Goal: Communication & Community: Connect with others

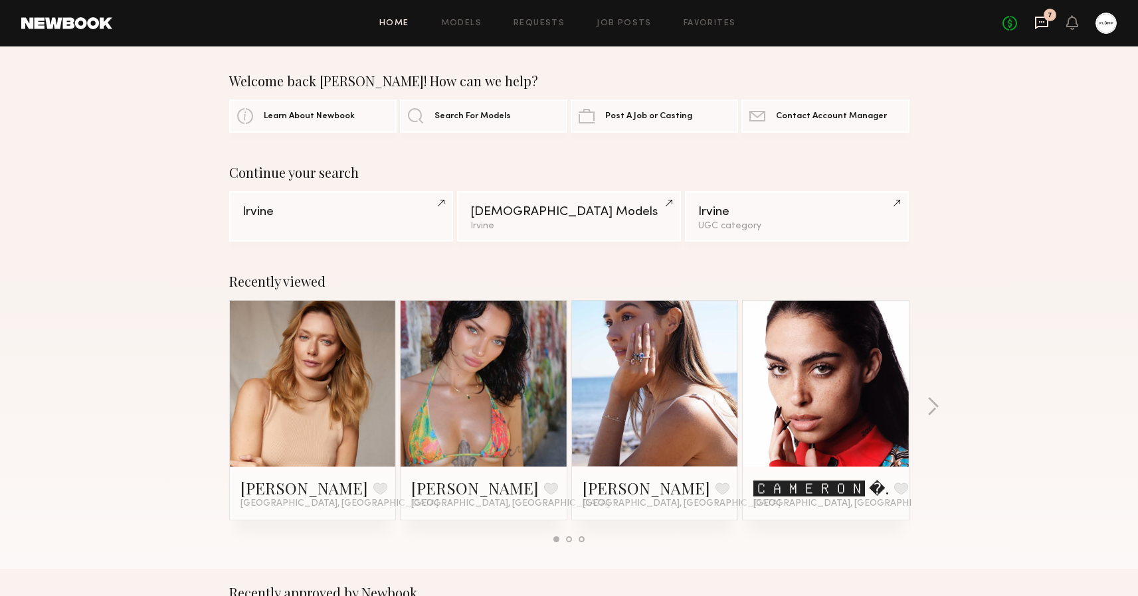
click at [1046, 29] on icon at bounding box center [1041, 22] width 15 height 15
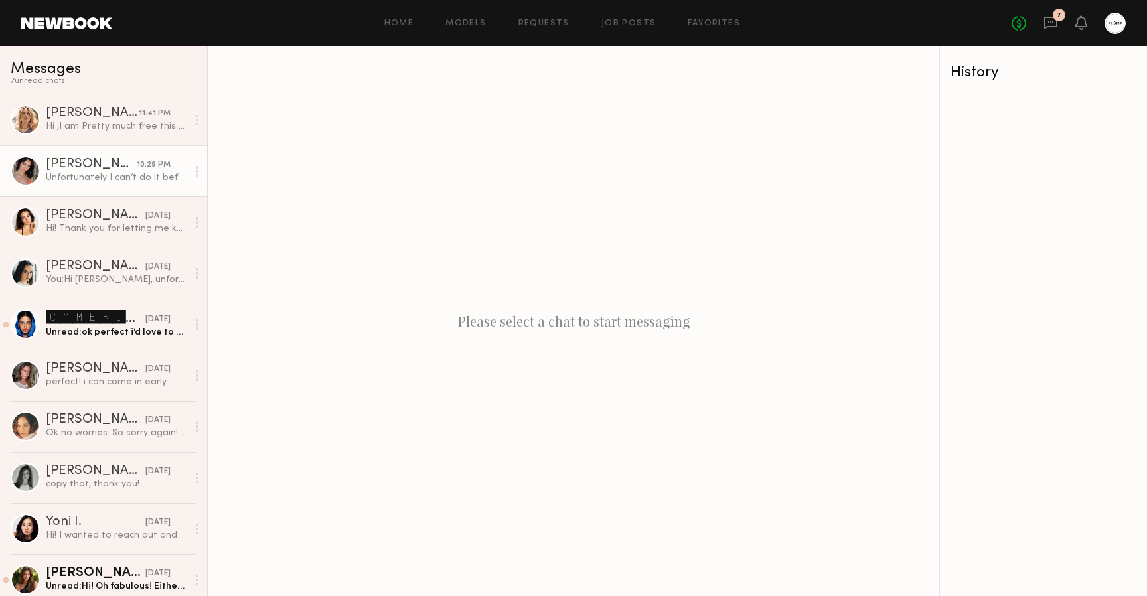
click at [92, 175] on div "Unfortunately I can’t do it before traveling but will be available later next w…" at bounding box center [116, 177] width 141 height 13
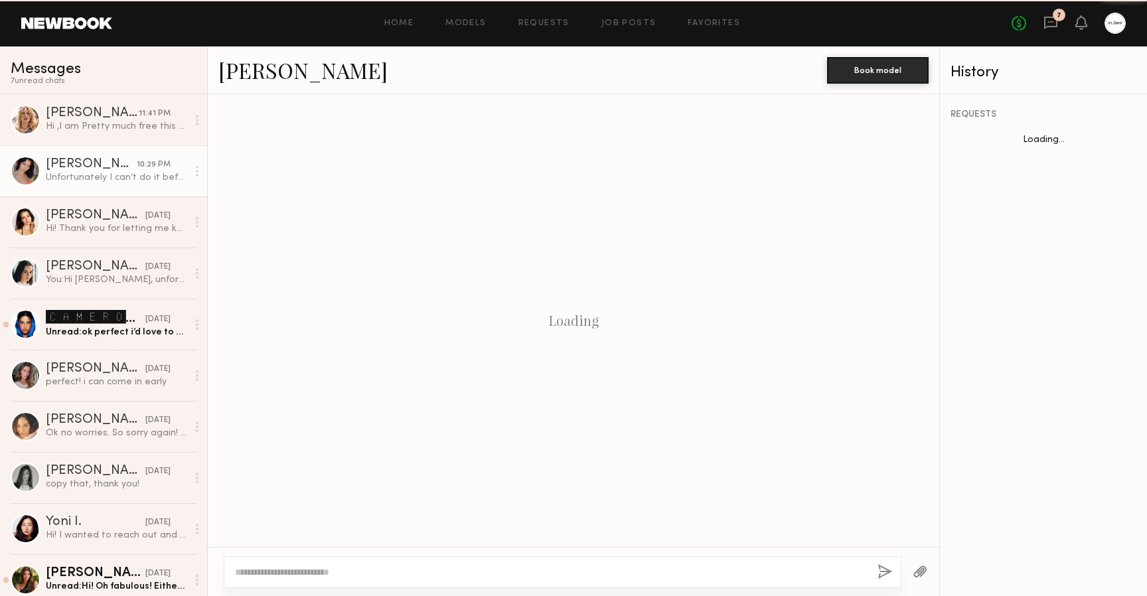
scroll to position [627, 0]
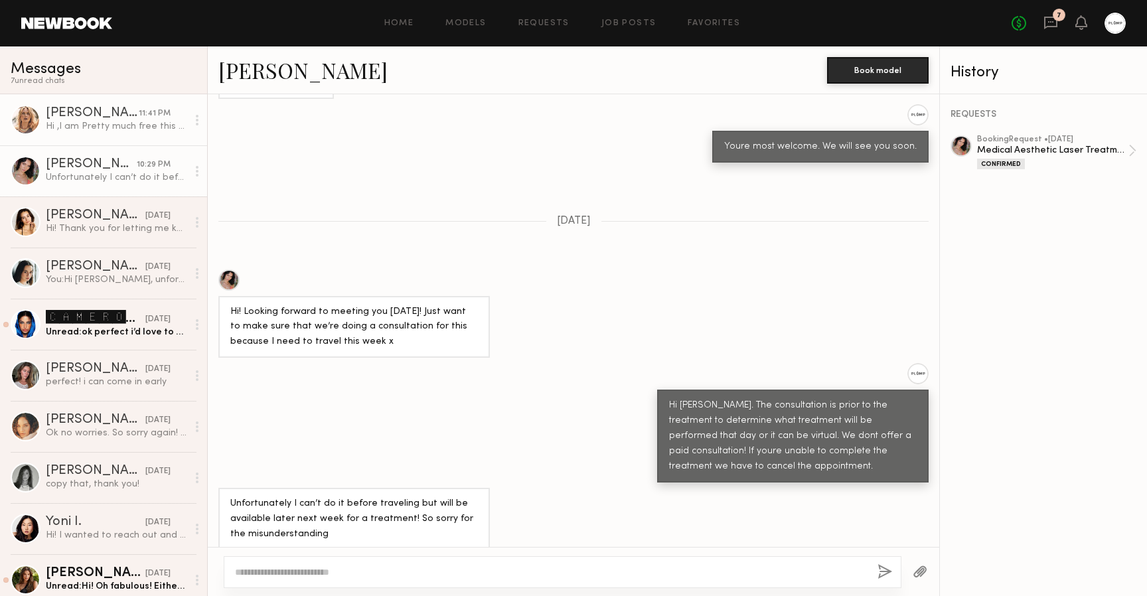
click at [69, 116] on div "Anastassija M." at bounding box center [92, 113] width 93 height 13
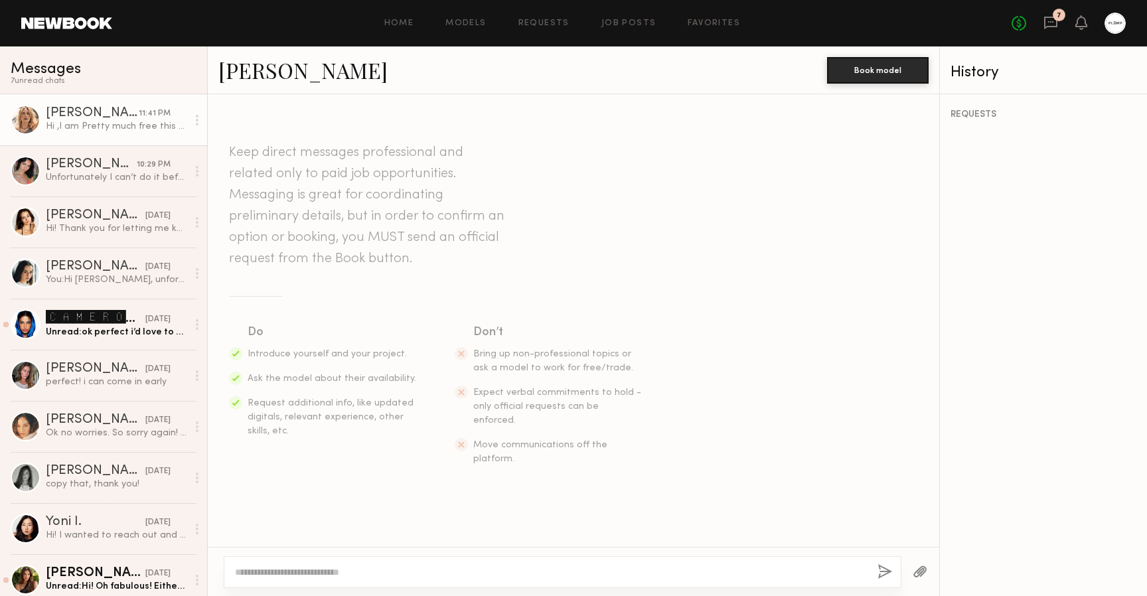
click at [270, 80] on link "Anastassija M." at bounding box center [302, 70] width 169 height 29
click at [96, 332] on div "Unread: ok perfect i’d love to set something up after the 4 weeks past!" at bounding box center [116, 332] width 141 height 13
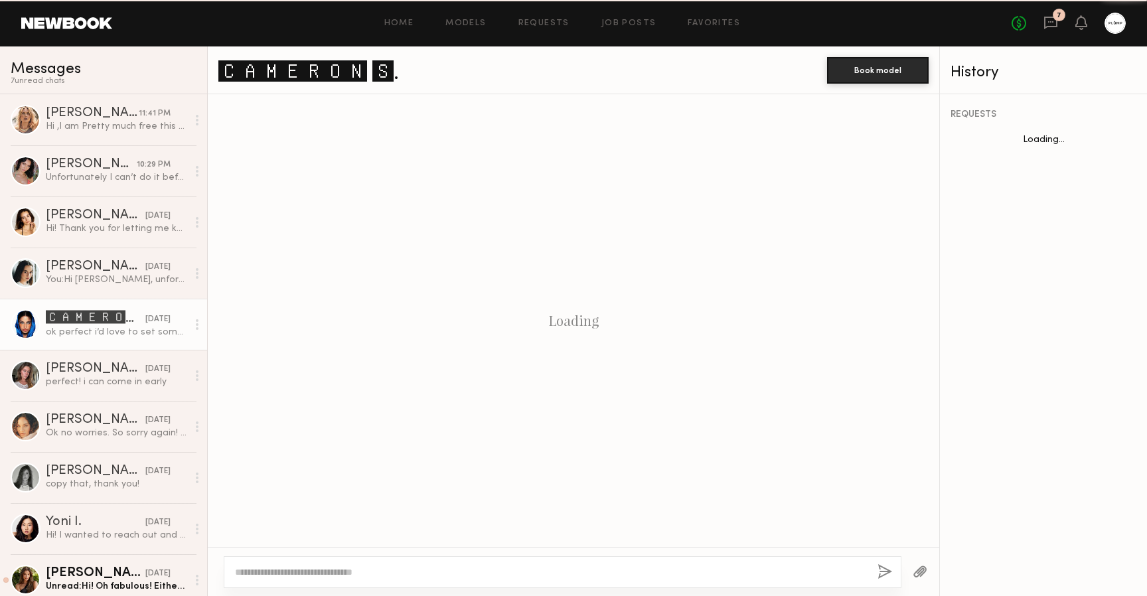
scroll to position [1120, 0]
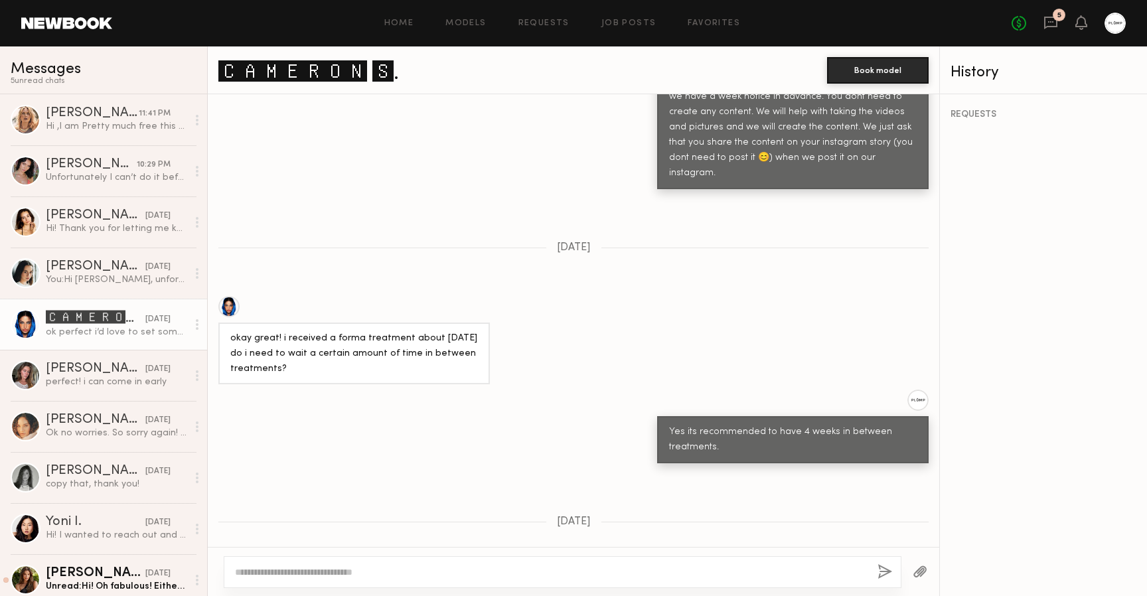
click at [228, 296] on div at bounding box center [228, 306] width 21 height 21
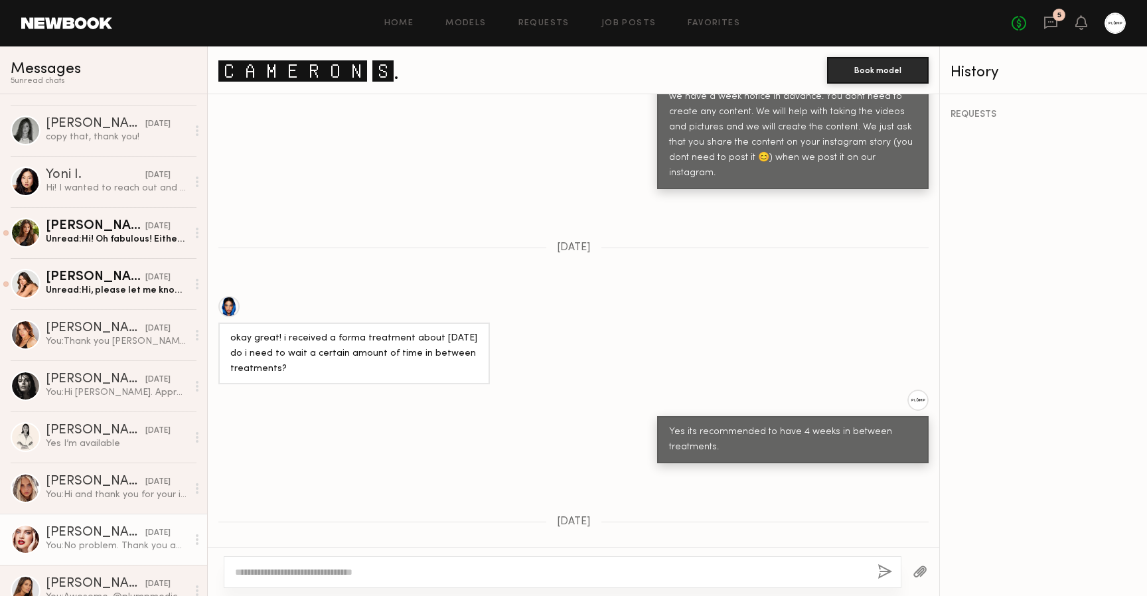
scroll to position [351, 0]
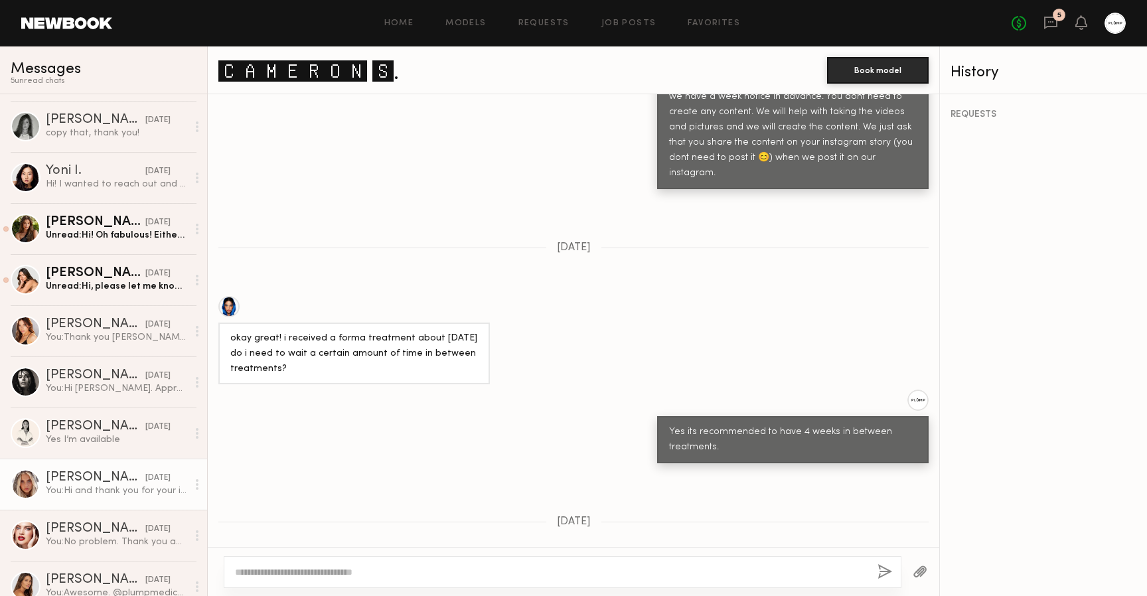
click at [90, 483] on div "Allea S." at bounding box center [96, 477] width 100 height 13
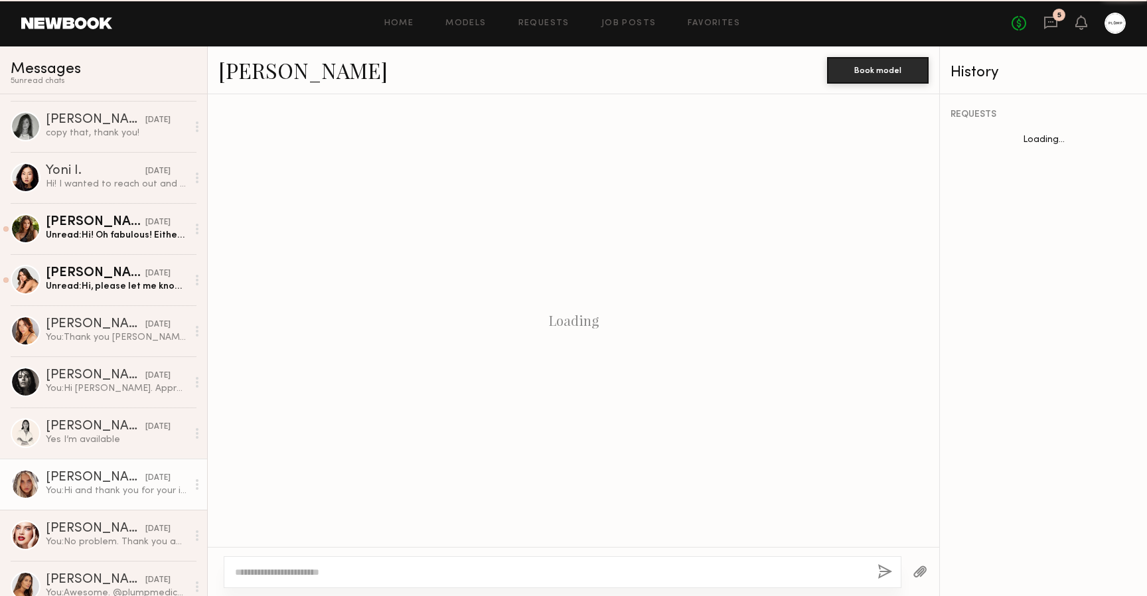
scroll to position [278, 0]
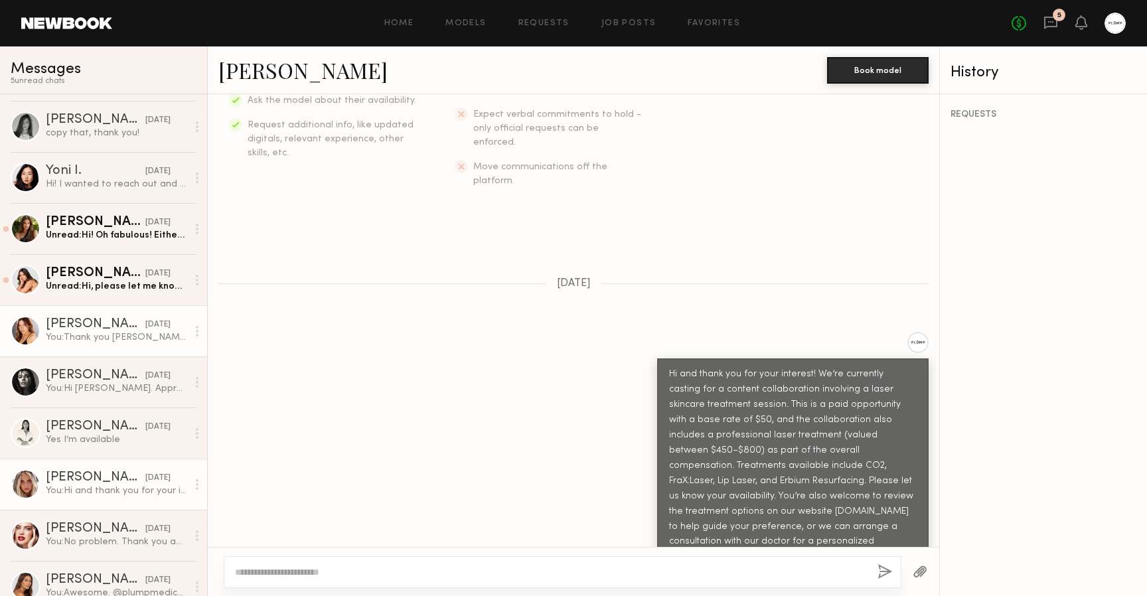
click at [82, 327] on div "Haley D." at bounding box center [96, 324] width 100 height 13
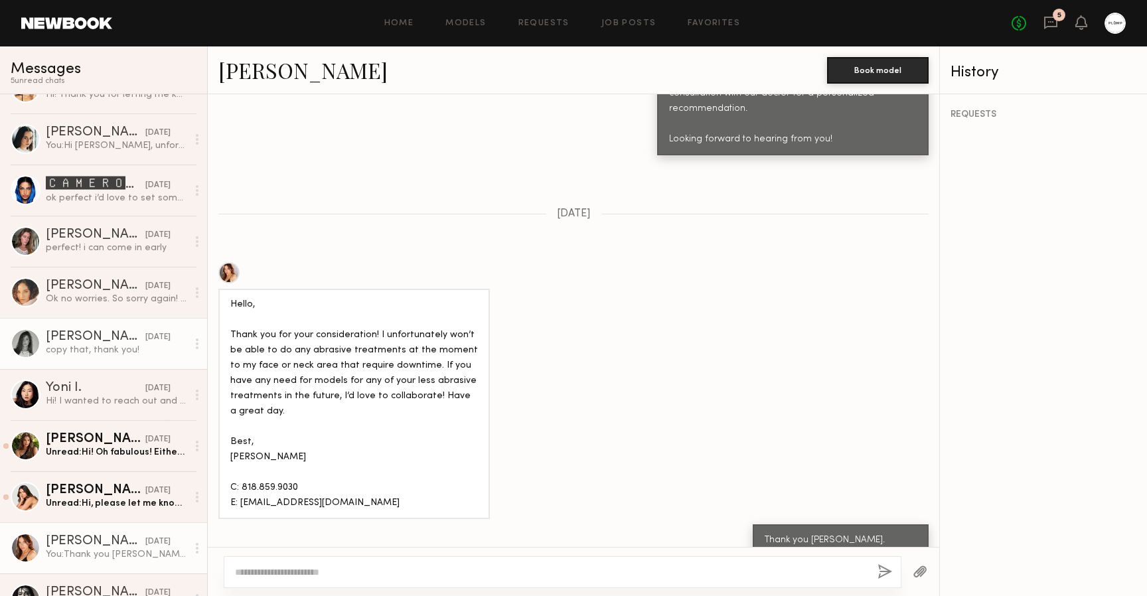
scroll to position [130, 0]
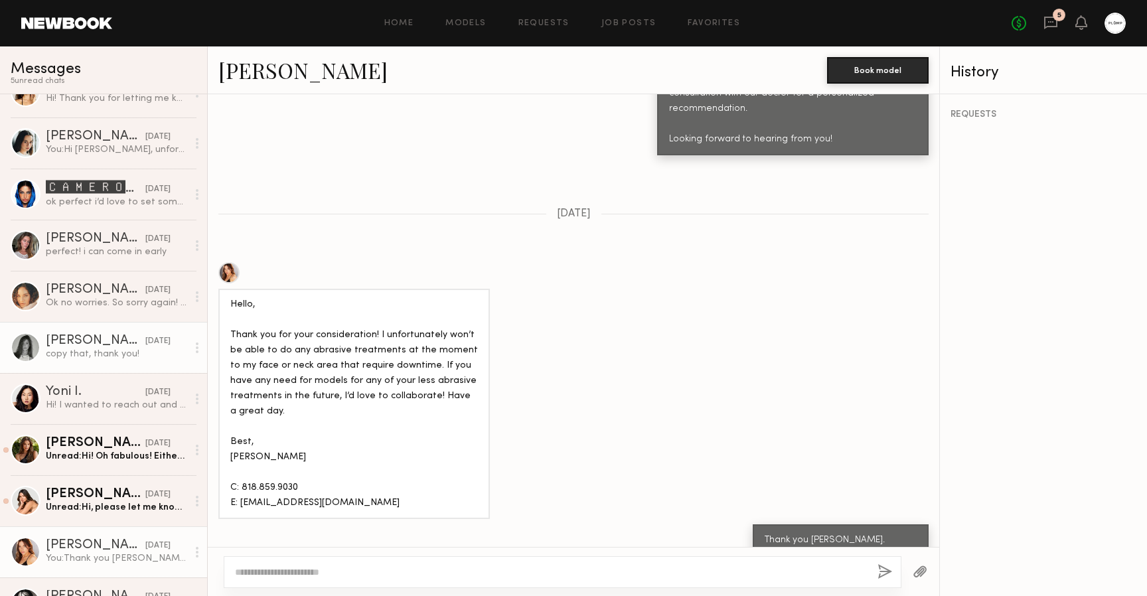
click at [110, 351] on div "copy that, thank you!" at bounding box center [116, 354] width 141 height 13
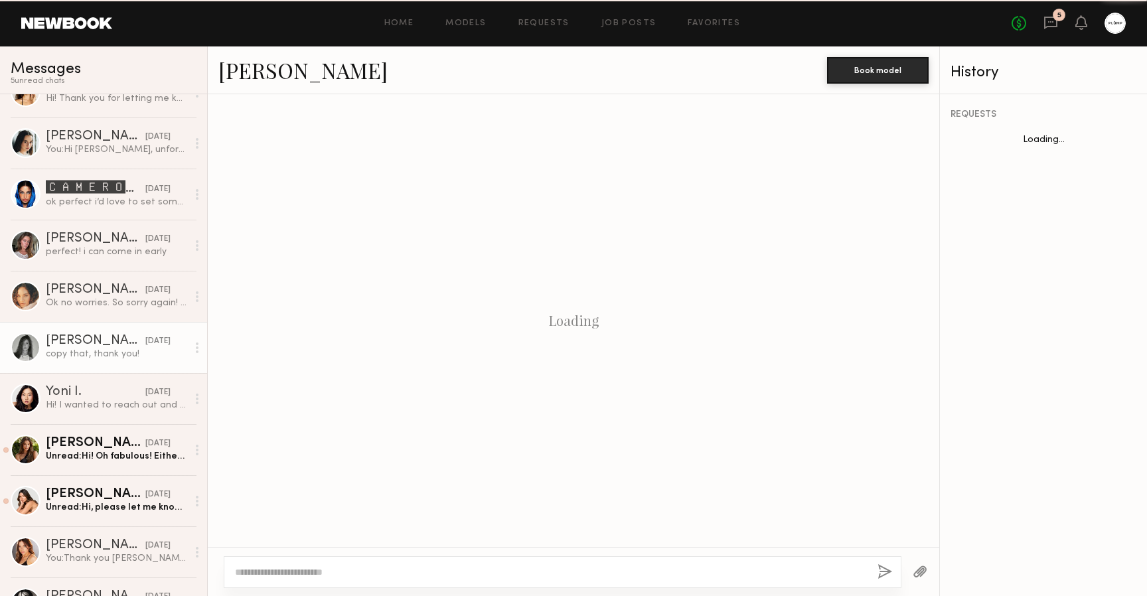
scroll to position [747, 0]
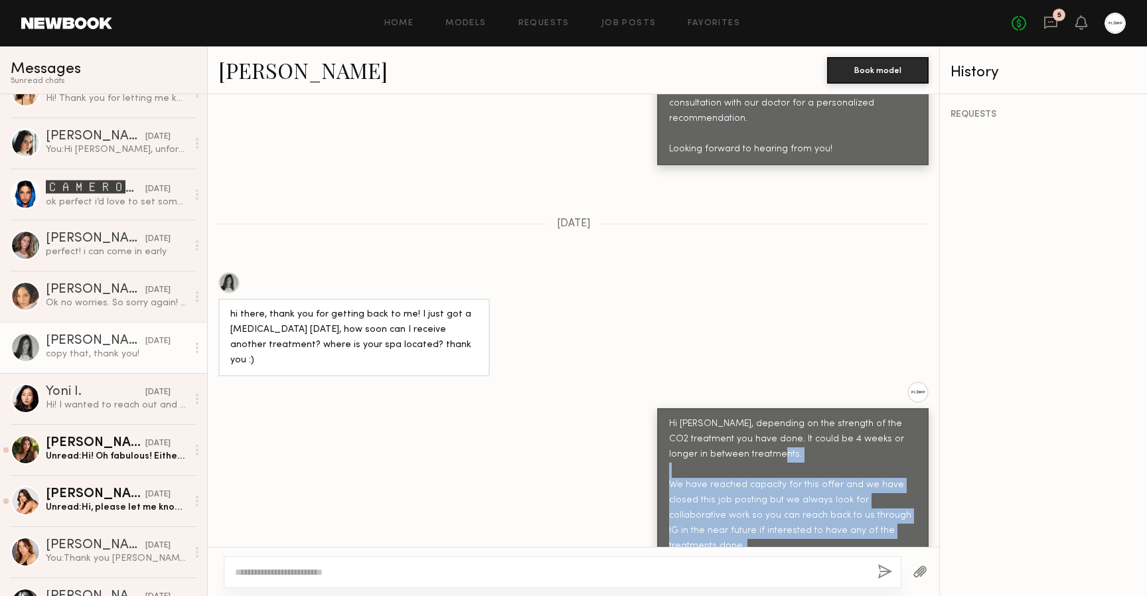
drag, startPoint x: 660, startPoint y: 410, endPoint x: 767, endPoint y: 485, distance: 130.6
click at [767, 485] on div "Hi Tayler, depending on the strength of the CO2 treatment you have done. It cou…" at bounding box center [793, 500] width 248 height 167
copy div "We have reached capacity for this offer and we have closed this job posting but…"
click at [114, 192] on div "🅲🅰🅼🅴🆁🅾🅽 🆂." at bounding box center [96, 188] width 100 height 16
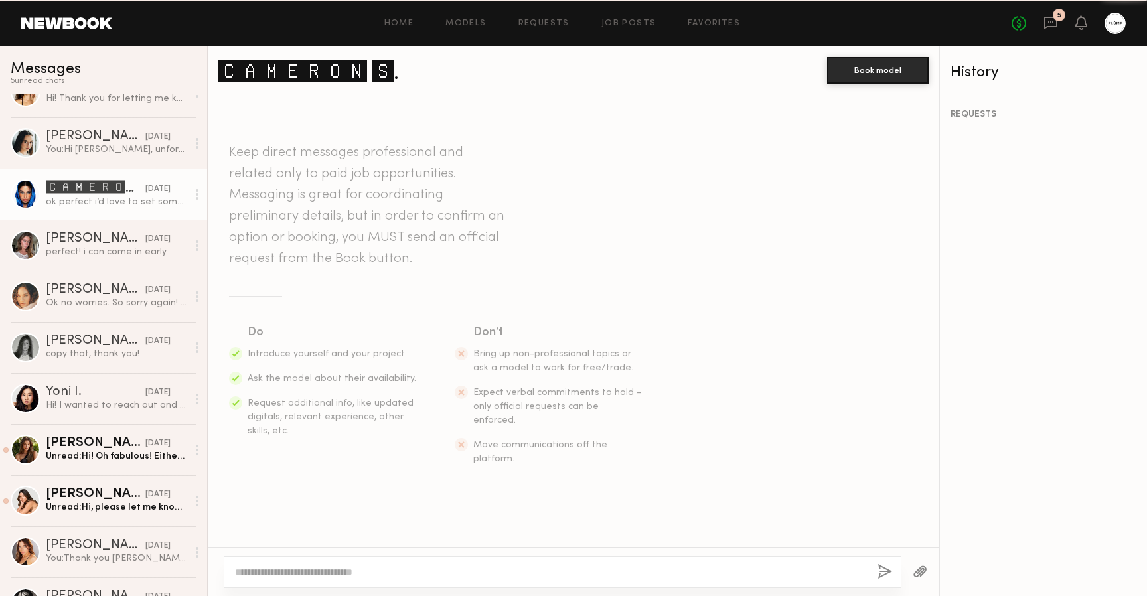
scroll to position [1120, 0]
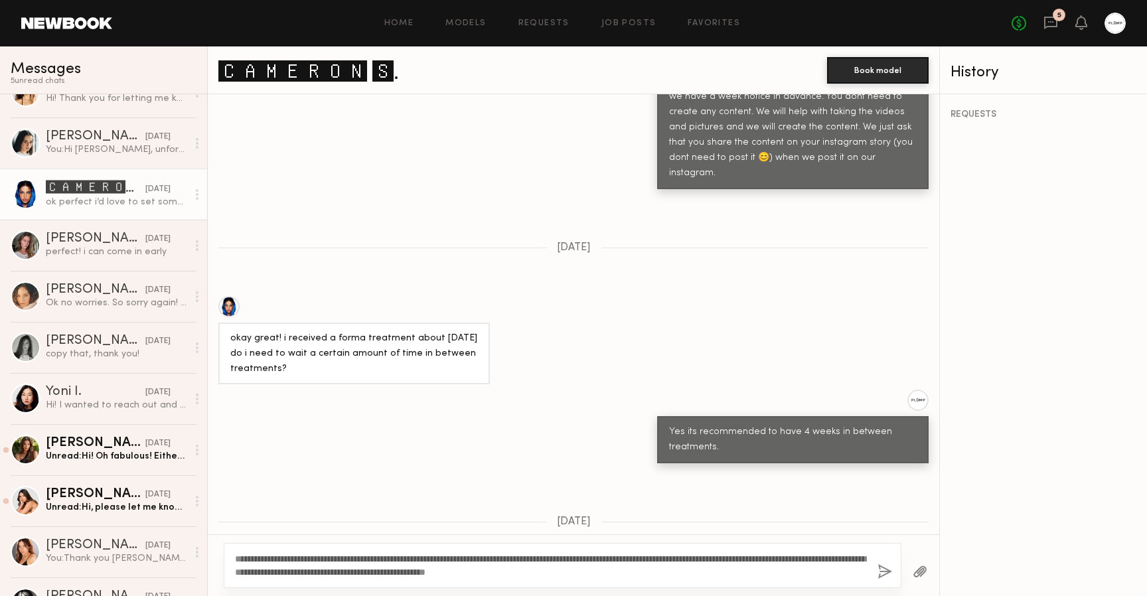
type textarea "**********"
click at [883, 570] on button "button" at bounding box center [885, 572] width 15 height 17
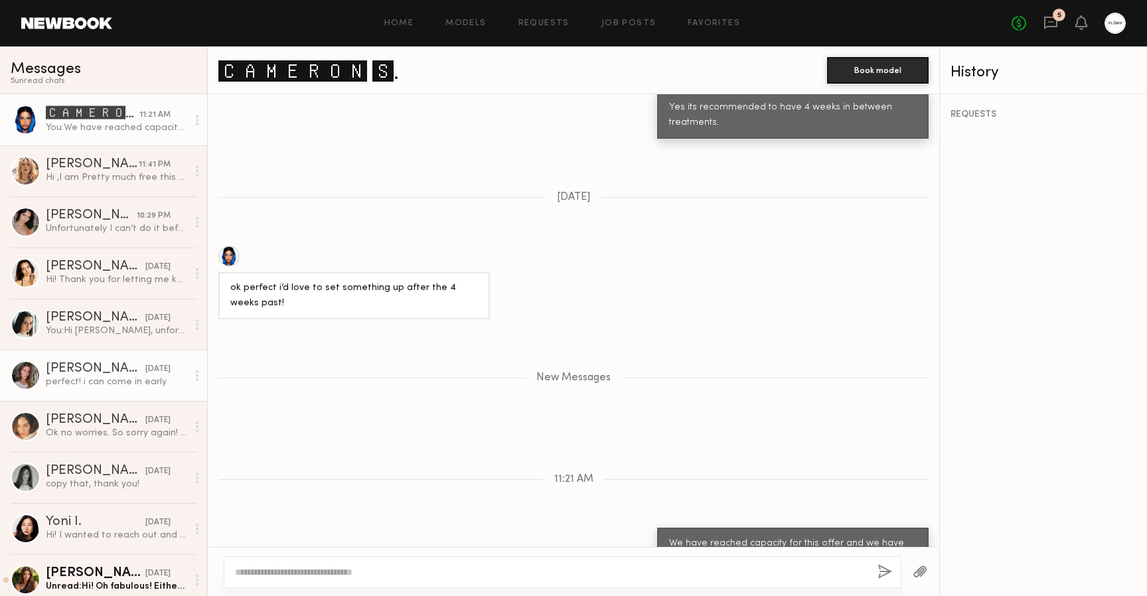
scroll to position [0, 0]
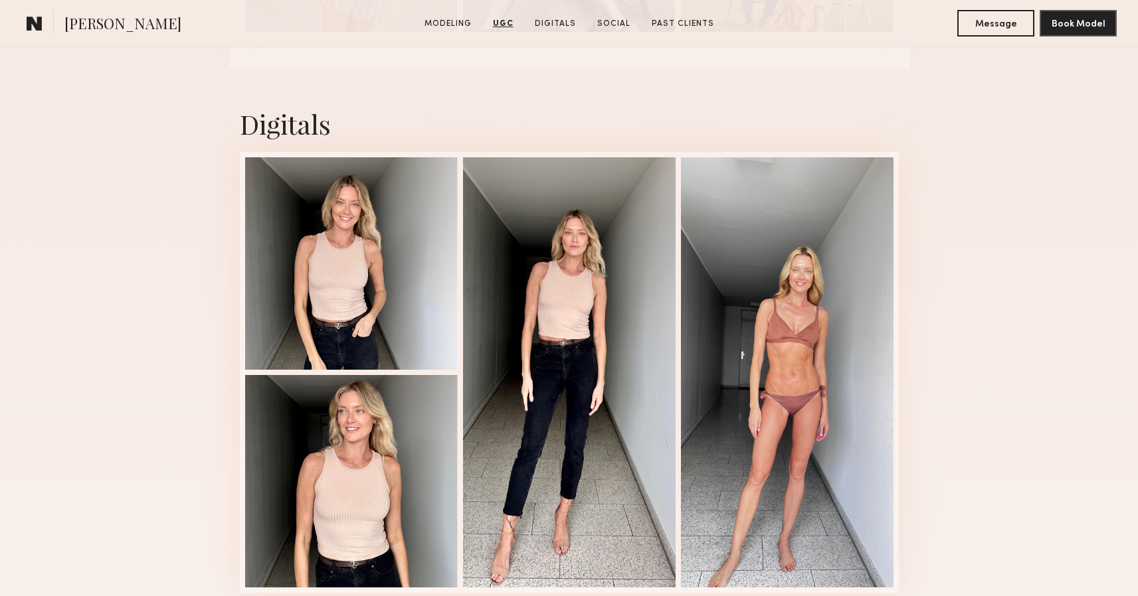
scroll to position [3276, 0]
